Goal: Information Seeking & Learning: Find specific fact

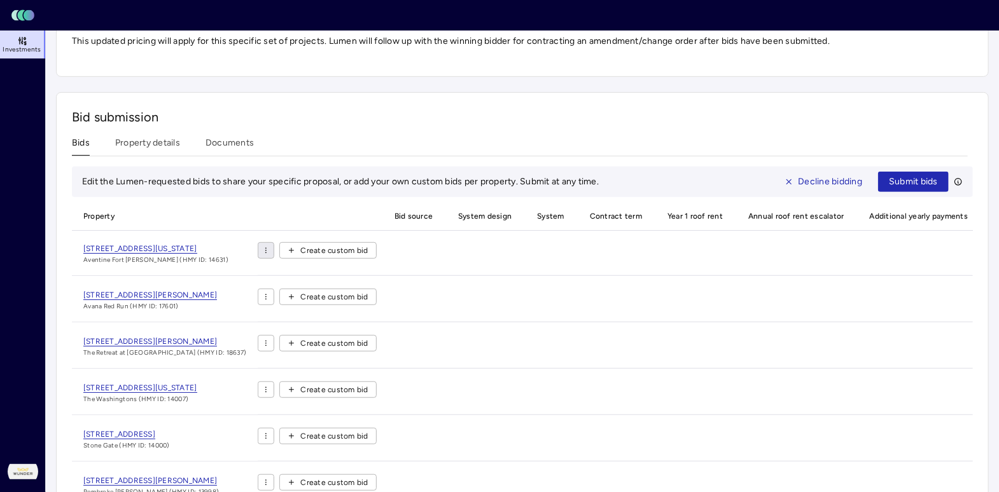
scroll to position [275, 0]
click at [241, 241] on div "[STREET_ADDRESS][GEOGRAPHIC_DATA][US_STATE][PERSON_NAME] (HMY ID: 14631)" at bounding box center [165, 257] width 186 height 33
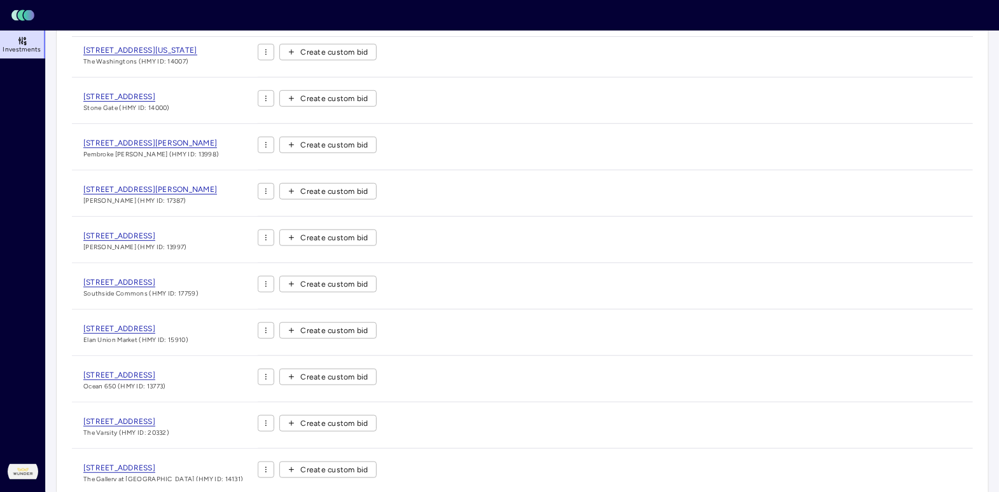
scroll to position [202, 0]
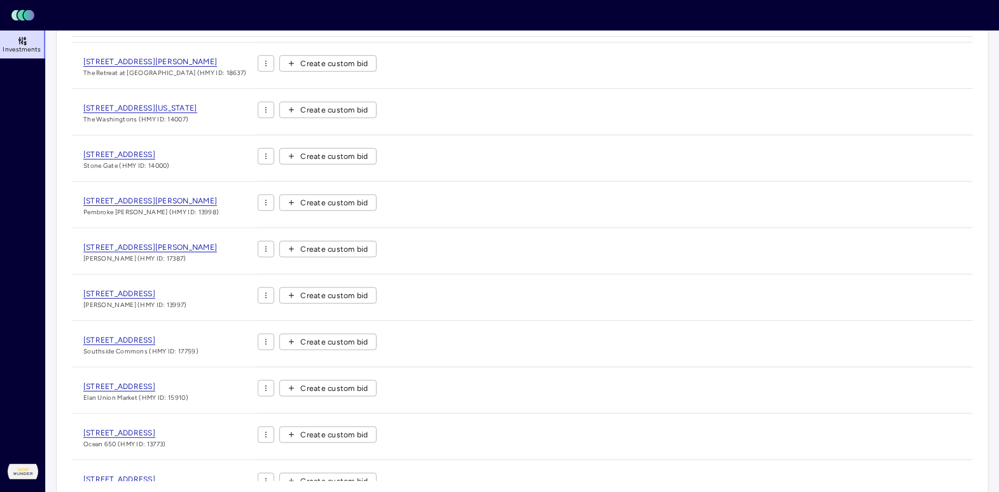
drag, startPoint x: 255, startPoint y: 445, endPoint x: 104, endPoint y: 59, distance: 414.8
click at [104, 59] on div "Property Bid source System design System Contract term Year 1 roof rent Annual …" at bounding box center [522, 244] width 901 height 473
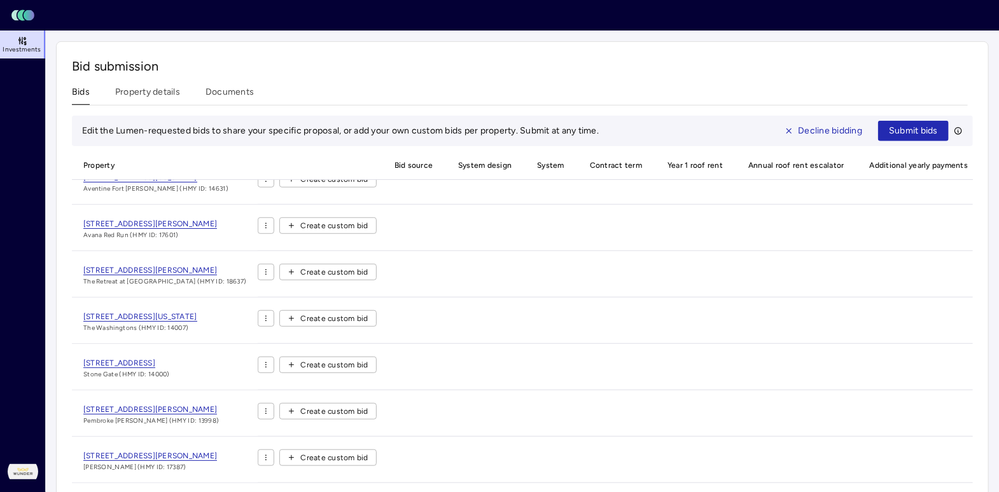
scroll to position [0, 0]
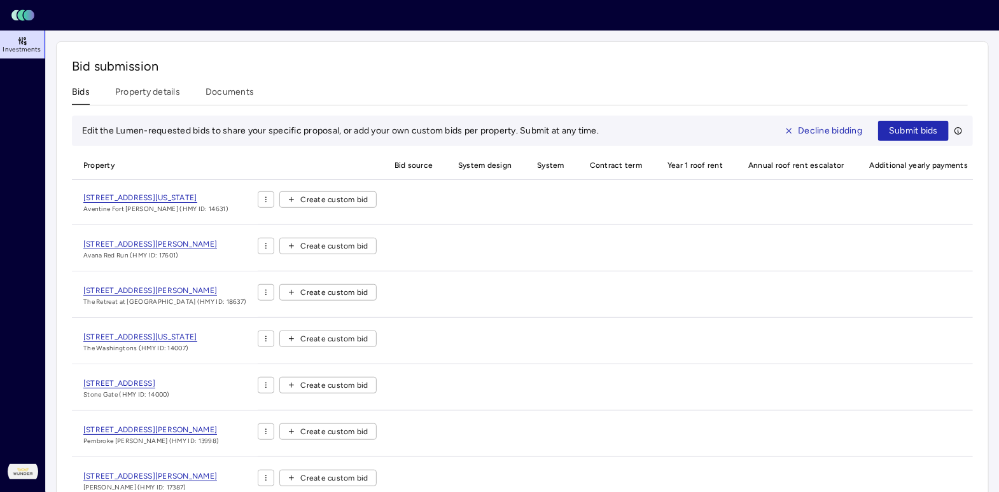
click at [230, 192] on div "[STREET_ADDRESS][GEOGRAPHIC_DATA][US_STATE][PERSON_NAME] (HMY ID: 14631)" at bounding box center [165, 207] width 186 height 33
drag, startPoint x: 226, startPoint y: 184, endPoint x: 65, endPoint y: 184, distance: 161.0
click at [65, 184] on div "Bid submission Bids Property details Documents Edit the Lumen-requested bids to…" at bounding box center [522, 340] width 933 height 599
copy span "[STREET_ADDRESS][US_STATE]"
drag, startPoint x: 245, startPoint y: 228, endPoint x: 79, endPoint y: 227, distance: 166.0
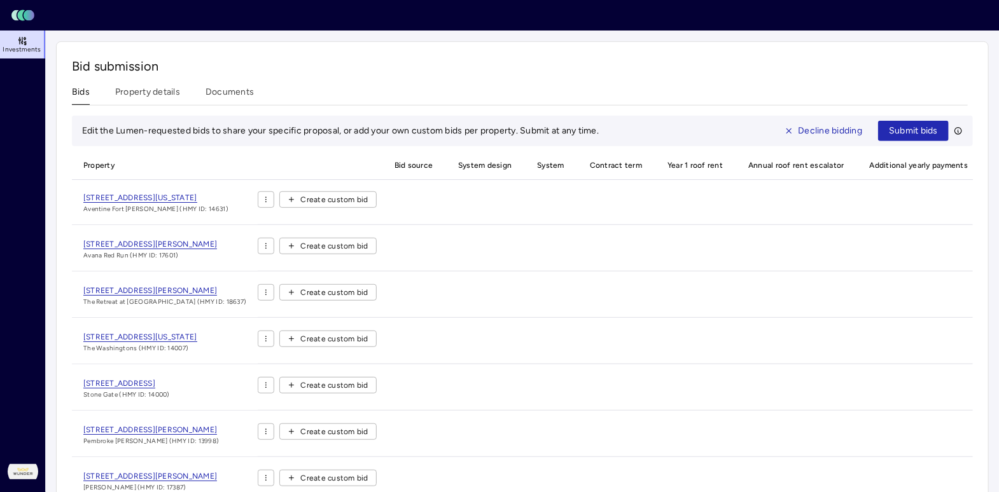
click at [79, 238] on div "[STREET_ADDRESS][PERSON_NAME] Avana Red Run (HMY ID: 17601)" at bounding box center [165, 254] width 186 height 33
copy span "[STREET_ADDRESS][PERSON_NAME]"
drag, startPoint x: 233, startPoint y: 276, endPoint x: 78, endPoint y: 270, distance: 154.7
click at [78, 284] on div "[STREET_ADDRESS][PERSON_NAME] The Retreat at [GEOGRAPHIC_DATA] (HMY ID: 18637)" at bounding box center [165, 300] width 186 height 33
copy span "[STREET_ADDRESS][PERSON_NAME]"
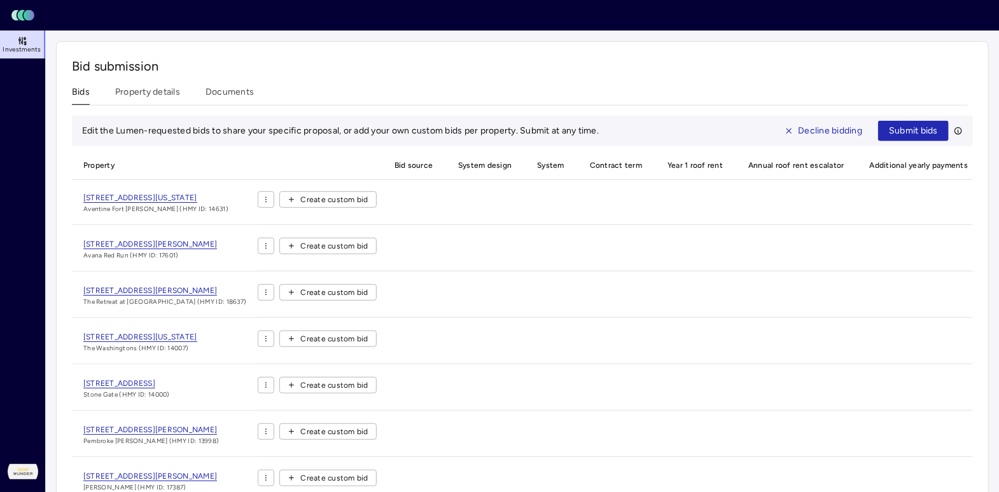
drag, startPoint x: 231, startPoint y: 319, endPoint x: 71, endPoint y: 319, distance: 159.7
click at [72, 331] on div "[STREET_ADDRESS][US_STATE] The Washingtons (HMY ID: 14007)" at bounding box center [165, 347] width 186 height 33
copy span "[STREET_ADDRESS][US_STATE]"
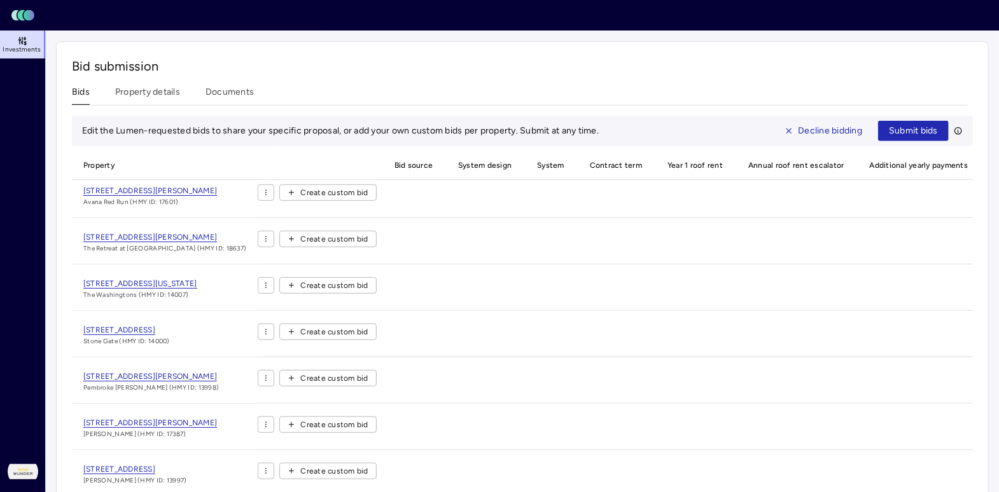
scroll to position [71, 0]
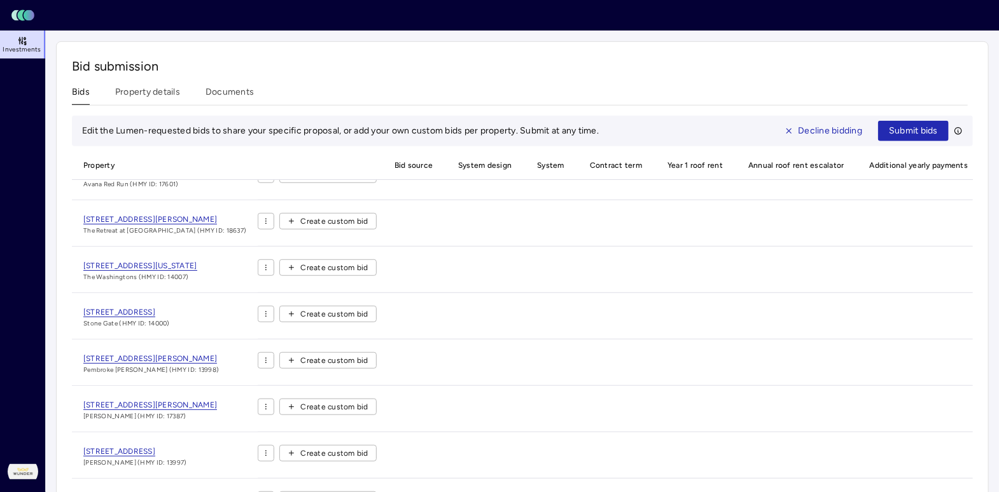
drag, startPoint x: 247, startPoint y: 296, endPoint x: 81, endPoint y: 300, distance: 166.1
click at [81, 306] on div "[STREET_ADDRESS] (HMY ID: 14000)" at bounding box center [165, 322] width 186 height 33
copy span "[STREET_ADDRESS]"
drag, startPoint x: 258, startPoint y: 342, endPoint x: 62, endPoint y: 341, distance: 196.6
click at [62, 341] on div "Bid submission Bids Property details Documents Edit the Lumen-requested bids to…" at bounding box center [522, 340] width 933 height 599
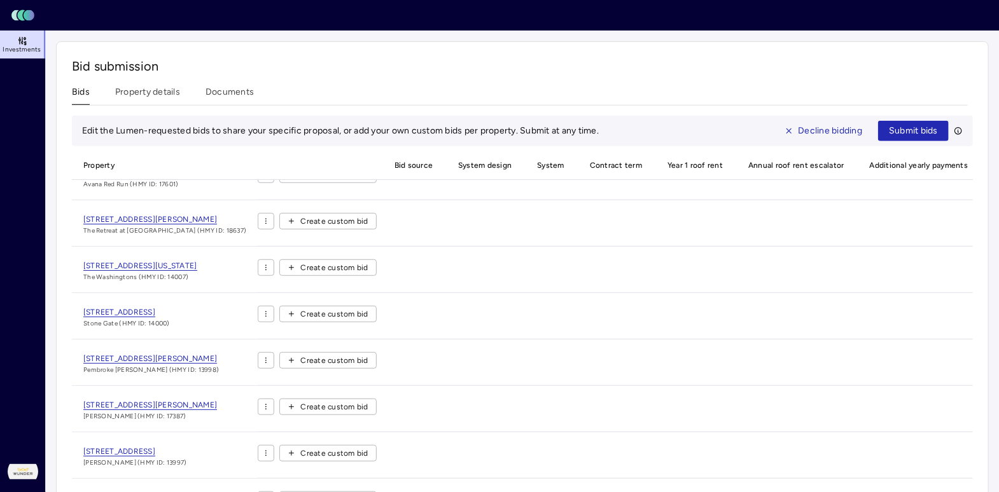
copy span "[STREET_ADDRESS][PERSON_NAME]"
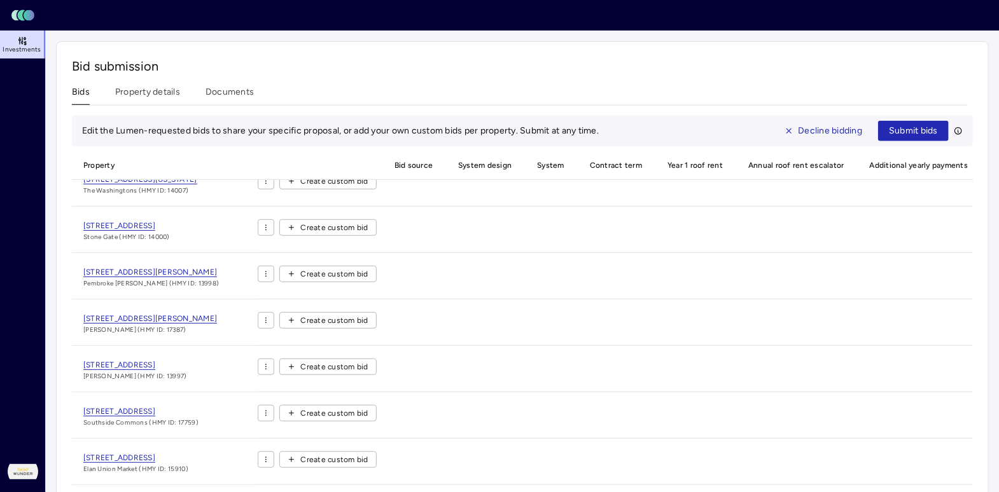
scroll to position [170, 0]
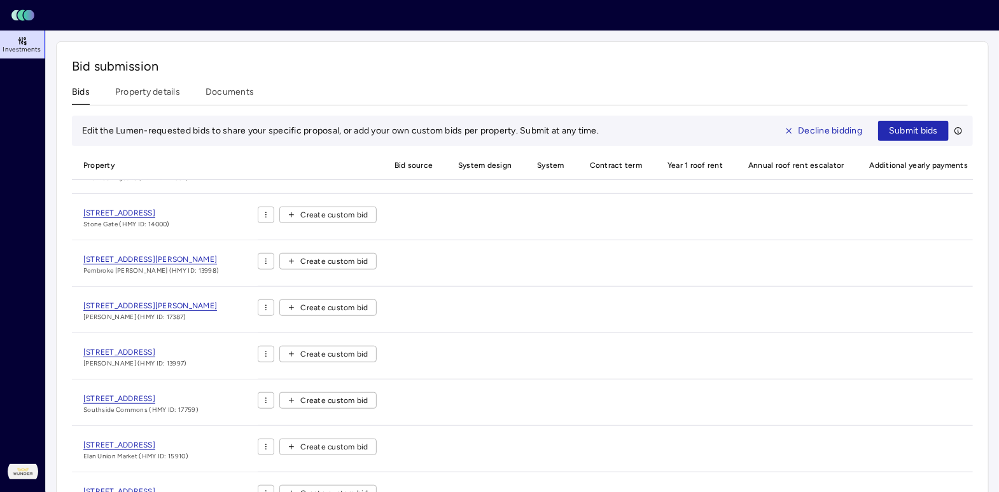
drag, startPoint x: 234, startPoint y: 291, endPoint x: 74, endPoint y: 292, distance: 159.7
click at [74, 300] on div "[STREET_ADDRESS][PERSON_NAME] [PERSON_NAME] (HMY ID: 17387)" at bounding box center [165, 316] width 186 height 33
copy span "[STREET_ADDRESS][PERSON_NAME]"
drag, startPoint x: 223, startPoint y: 336, endPoint x: 70, endPoint y: 342, distance: 152.8
click at [70, 342] on div "Bid submission Bids Property details Documents Edit the Lumen-requested bids to…" at bounding box center [522, 340] width 933 height 599
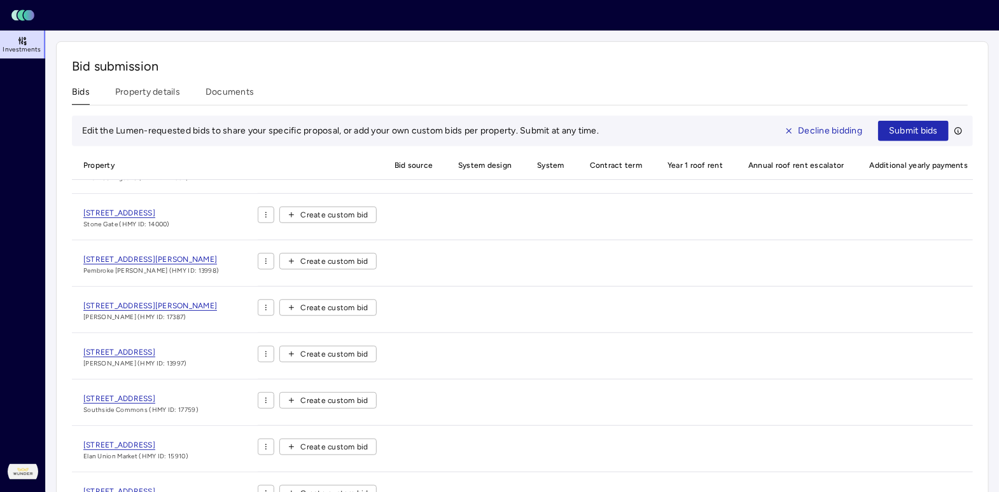
copy span "[STREET_ADDRESS]"
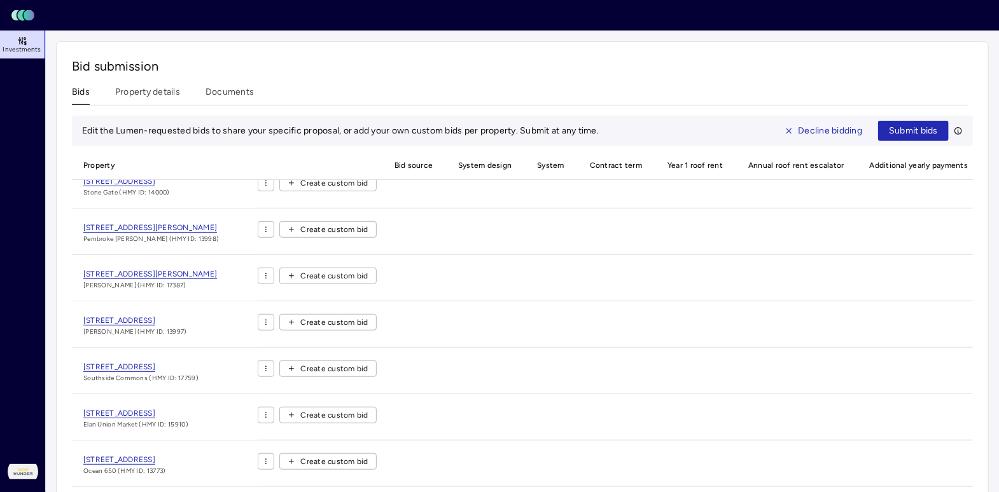
drag, startPoint x: 247, startPoint y: 352, endPoint x: 62, endPoint y: 351, distance: 185.1
click at [62, 351] on div "Bid submission Bids Property details Documents Edit the Lumen-requested bids to…" at bounding box center [522, 340] width 933 height 599
copy span "[STREET_ADDRESS]"
drag, startPoint x: 238, startPoint y: 398, endPoint x: 71, endPoint y: 391, distance: 166.8
click at [72, 407] on div "[STREET_ADDRESS] [GEOGRAPHIC_DATA] (HMY ID: 15910)" at bounding box center [165, 423] width 186 height 33
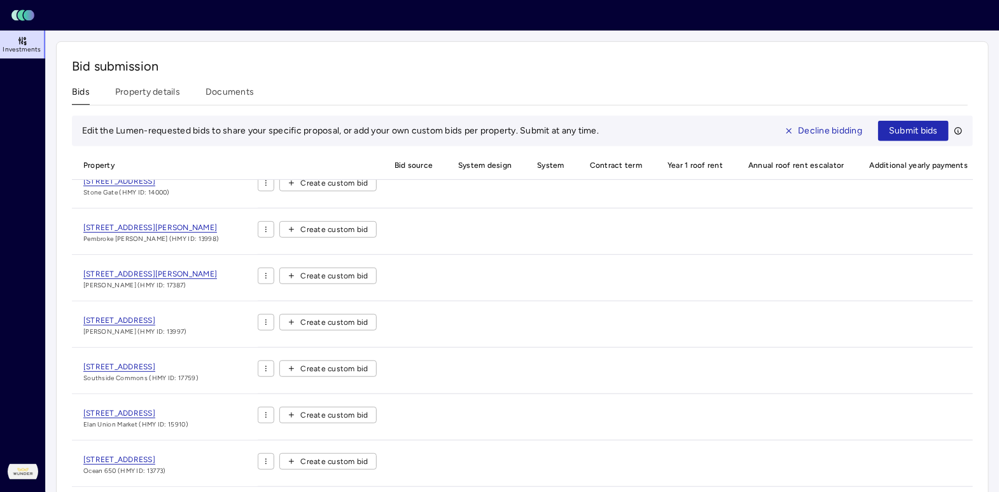
copy span "[STREET_ADDRESS]"
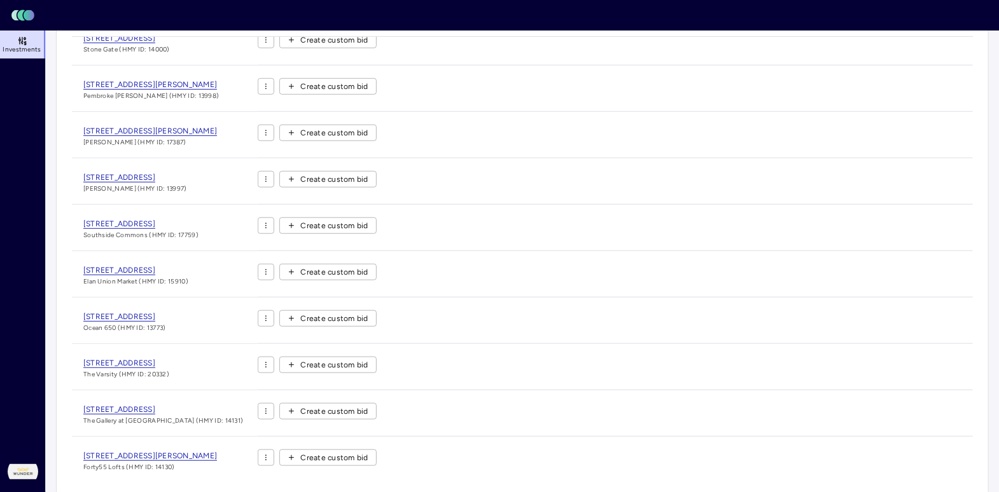
drag, startPoint x: 229, startPoint y: 305, endPoint x: 74, endPoint y: 303, distance: 155.2
click at [74, 310] on div "[STREET_ADDRESS] Ocean 650 (HMY ID: 13773)" at bounding box center [165, 326] width 186 height 33
drag, startPoint x: 256, startPoint y: 348, endPoint x: 69, endPoint y: 342, distance: 186.5
click at [69, 342] on div "Bid submission Bids Property details Documents Edit the Lumen-requested bids to…" at bounding box center [522, 197] width 933 height 599
drag, startPoint x: 249, startPoint y: 394, endPoint x: 80, endPoint y: 380, distance: 169.8
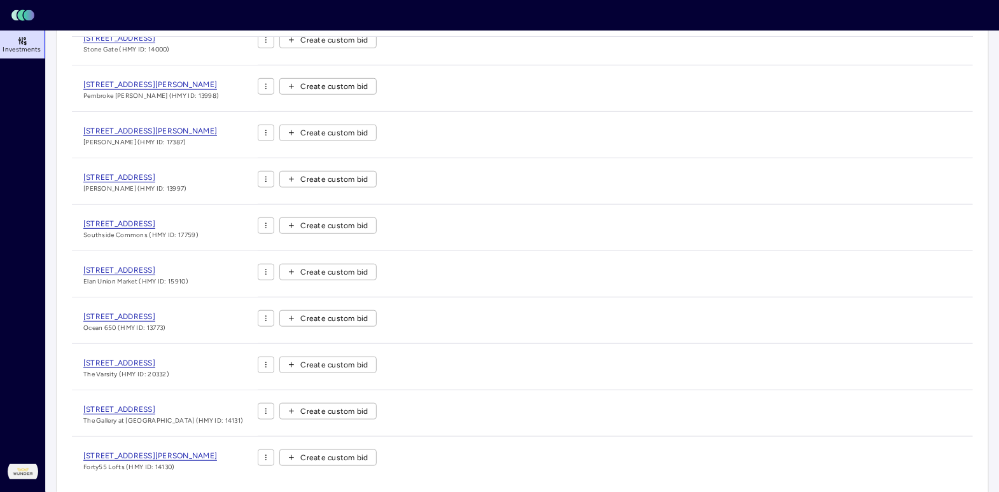
drag, startPoint x: 256, startPoint y: 442, endPoint x: 75, endPoint y: 433, distance: 180.9
click at [75, 450] on div "[STREET_ADDRESS][PERSON_NAME] Forty55 Lofts (HMY ID: 14130)" at bounding box center [165, 466] width 186 height 33
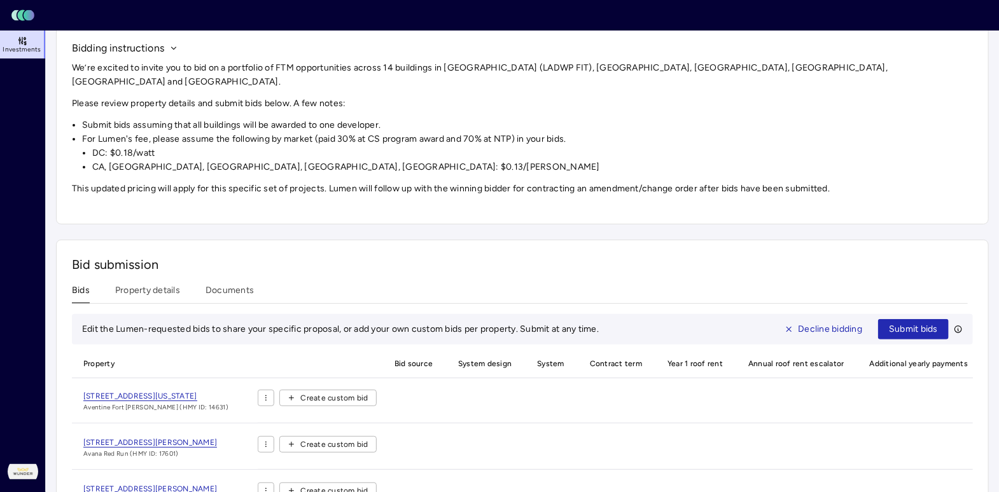
scroll to position [0, 0]
